Goal: Information Seeking & Learning: Understand process/instructions

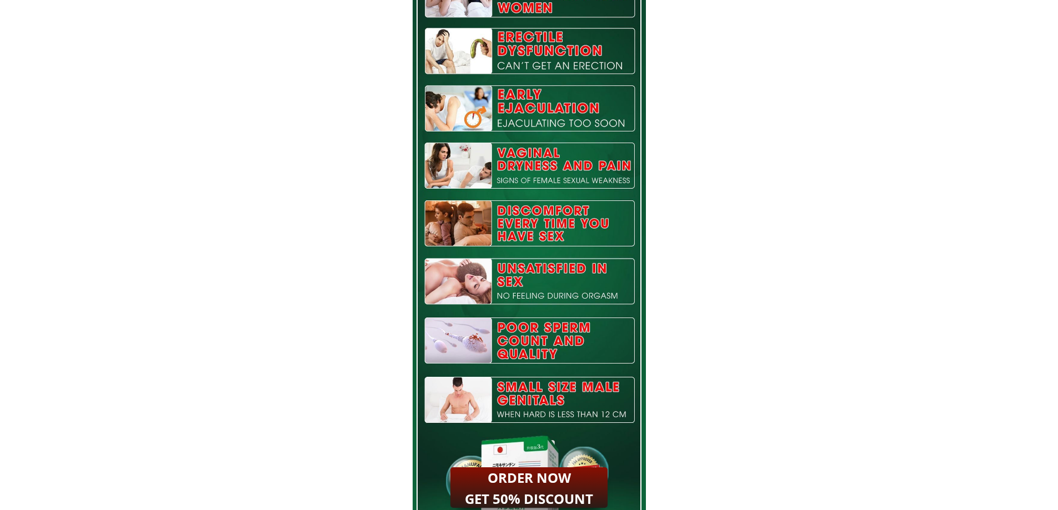
scroll to position [5832, 0]
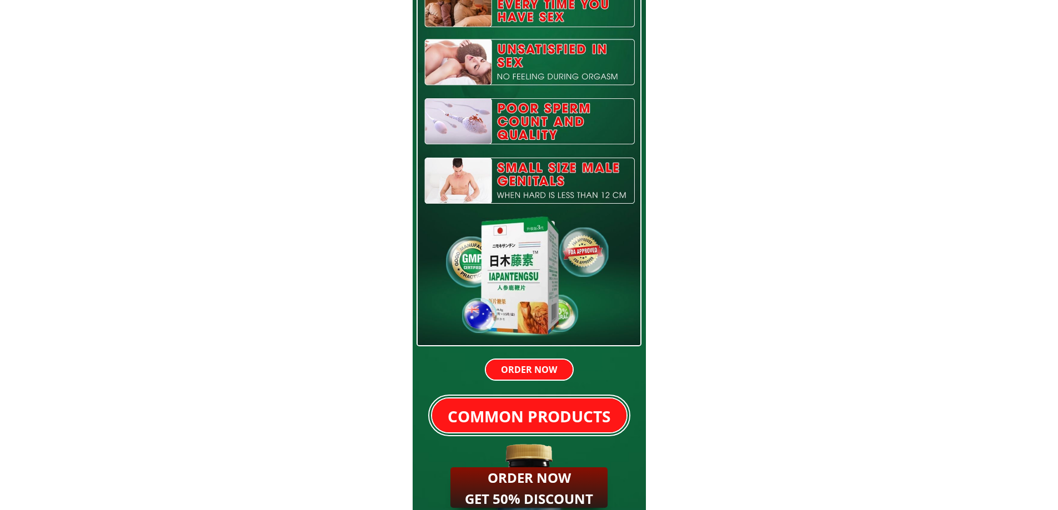
drag, startPoint x: 508, startPoint y: 95, endPoint x: 614, endPoint y: 206, distance: 153.2
click at [614, 206] on div at bounding box center [530, 3] width 226 height 687
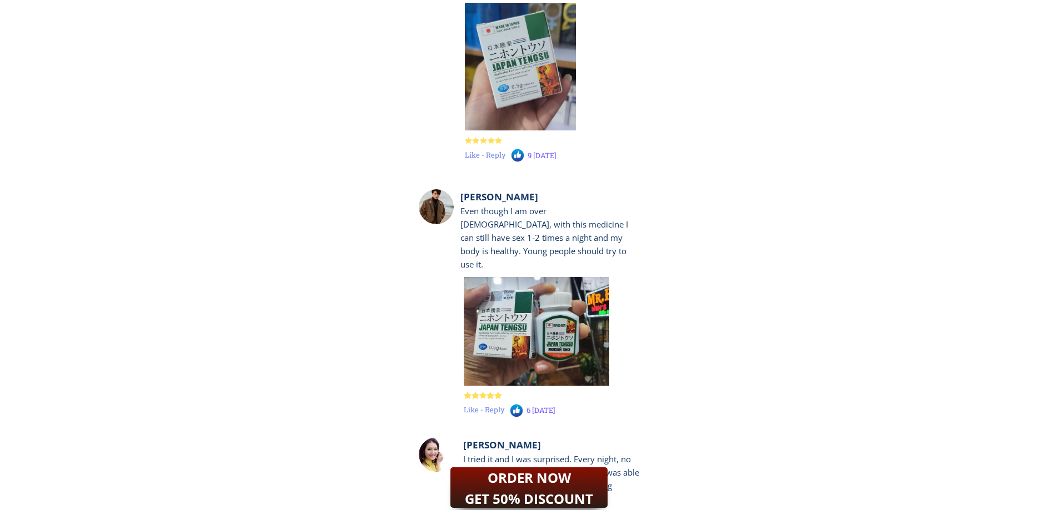
scroll to position [10961, 0]
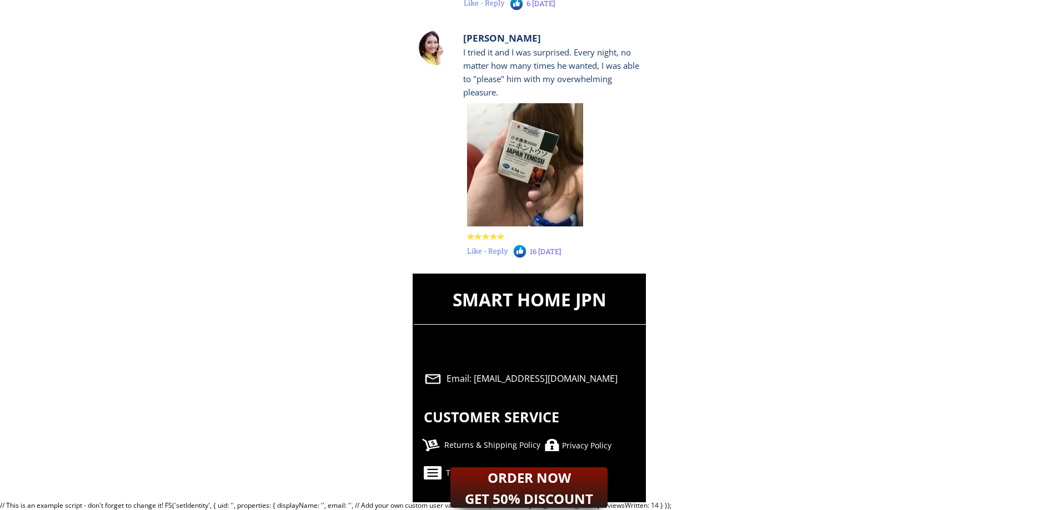
click at [550, 483] on font "ORDER NOW" at bounding box center [529, 478] width 83 height 18
click at [593, 448] on font "Privacy Policy" at bounding box center [586, 445] width 49 height 11
click at [543, 442] on div at bounding box center [552, 445] width 18 height 13
click at [513, 417] on font "CUSTOMER SERVICE" at bounding box center [492, 417] width 136 height 19
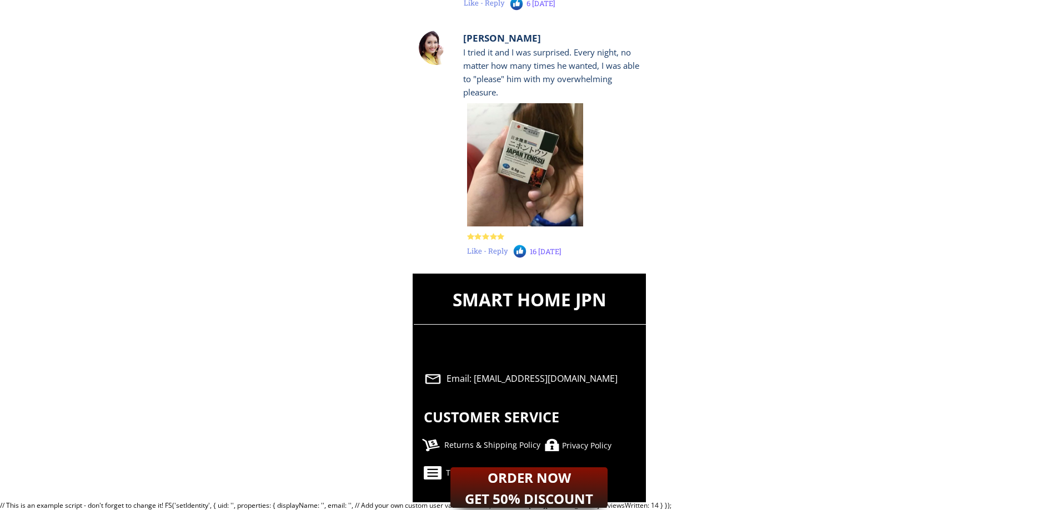
click at [555, 440] on div at bounding box center [552, 445] width 18 height 13
click at [554, 445] on div at bounding box center [552, 445] width 18 height 13
click at [515, 446] on font "Returns & Shipping Policy" at bounding box center [492, 445] width 96 height 11
